Goal: Browse casually

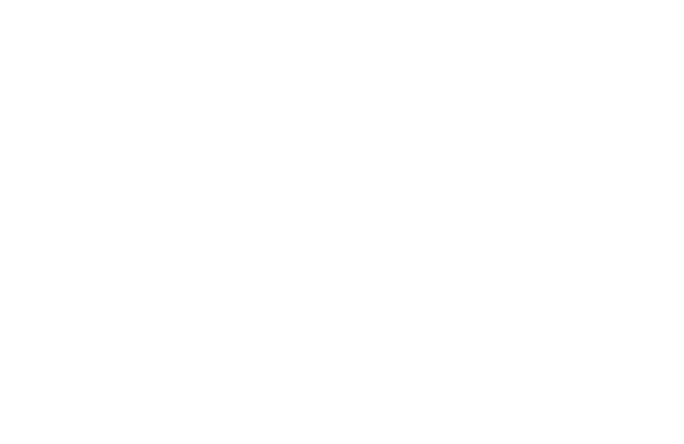
scroll to position [813, 0]
click at [16, 248] on icon at bounding box center [28, 259] width 37 height 30
click at [22, 242] on div at bounding box center [28, 258] width 33 height 33
click at [647, 254] on icon at bounding box center [655, 259] width 37 height 30
click at [649, 256] on icon at bounding box center [655, 259] width 37 height 30
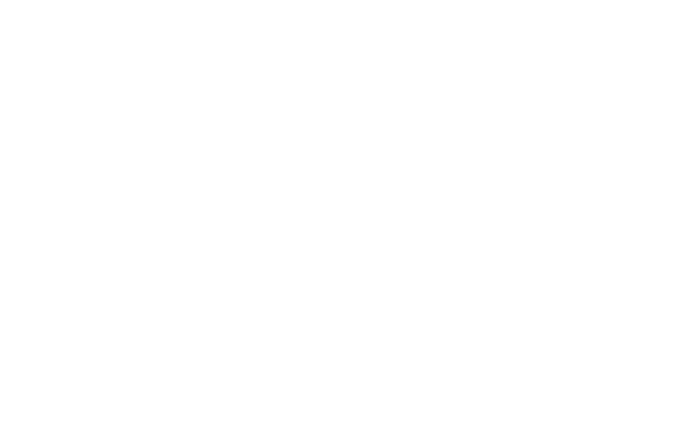
click at [647, 253] on icon at bounding box center [655, 259] width 37 height 30
click at [653, 260] on icon at bounding box center [655, 259] width 37 height 30
click at [653, 252] on icon at bounding box center [655, 259] width 37 height 30
click at [657, 258] on icon at bounding box center [655, 259] width 37 height 30
click at [659, 254] on icon at bounding box center [655, 259] width 37 height 30
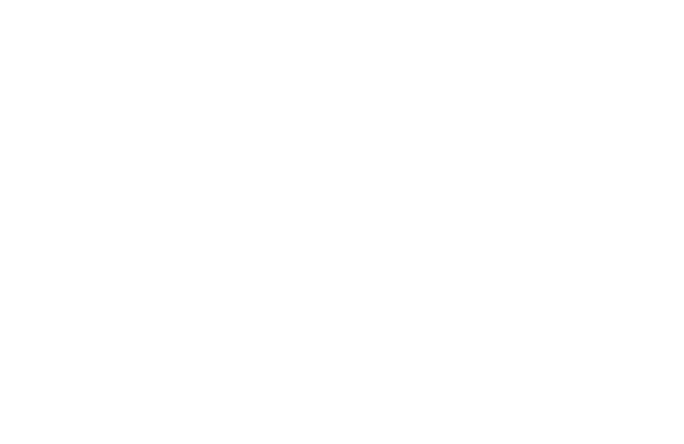
scroll to position [1595, 0]
click at [655, 172] on icon at bounding box center [655, 180] width 37 height 30
click at [650, 174] on icon at bounding box center [655, 180] width 37 height 30
click at [639, 177] on icon at bounding box center [655, 180] width 37 height 30
click at [651, 186] on icon at bounding box center [655, 180] width 37 height 30
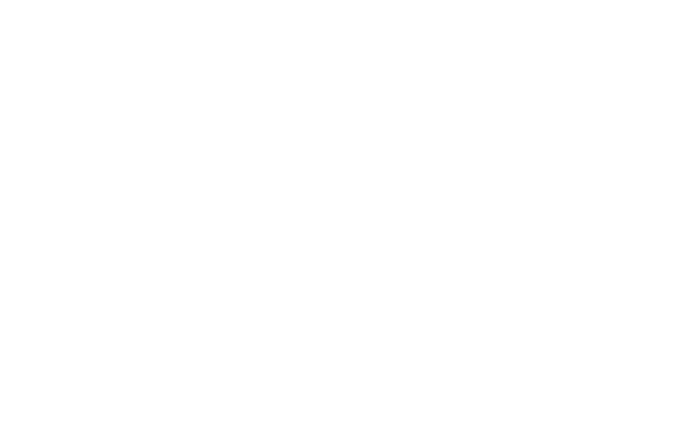
click at [660, 165] on icon at bounding box center [655, 180] width 37 height 30
click at [658, 165] on icon at bounding box center [655, 180] width 37 height 30
click at [652, 176] on icon at bounding box center [655, 180] width 37 height 30
